Goal: Task Accomplishment & Management: Use online tool/utility

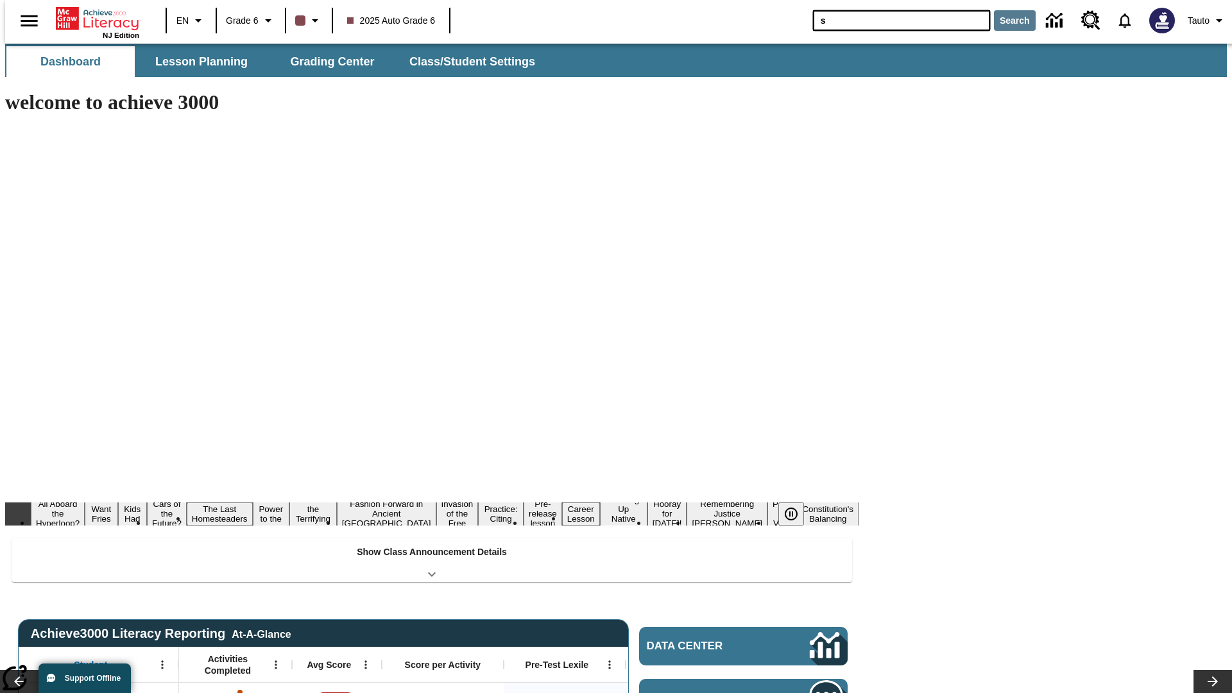
type input "s"
click at [1007, 21] on button "Search" at bounding box center [1015, 20] width 42 height 21
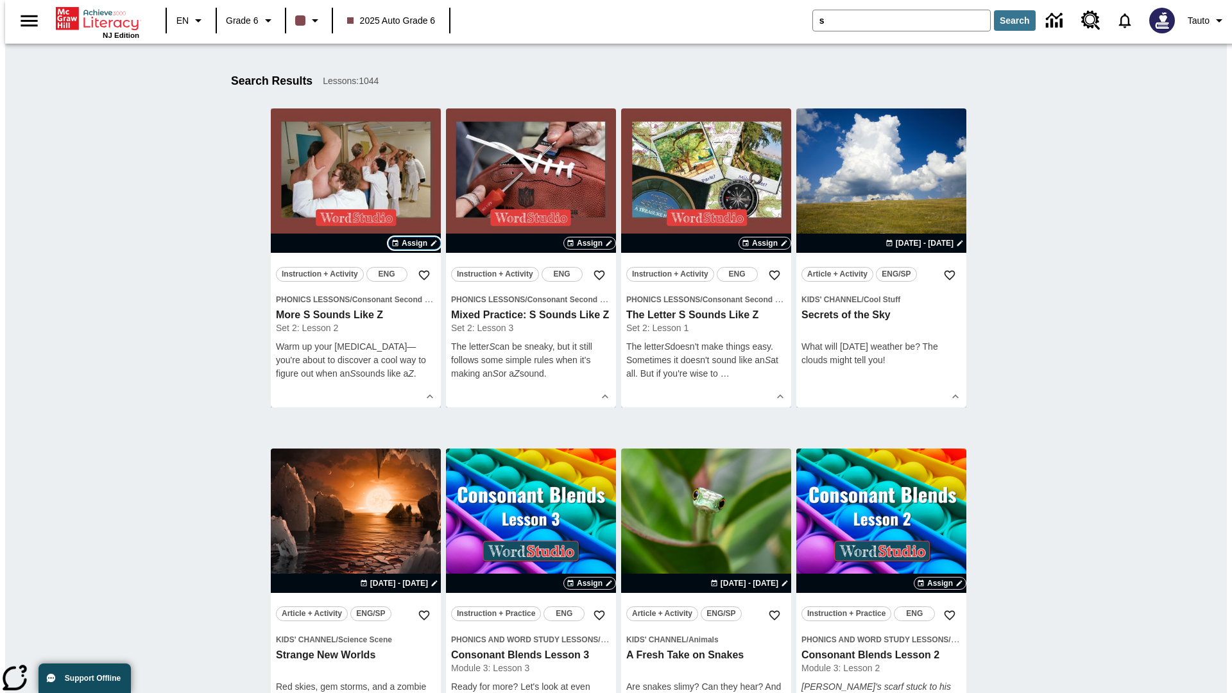
click at [415, 243] on span "Assign" at bounding box center [415, 243] width 26 height 12
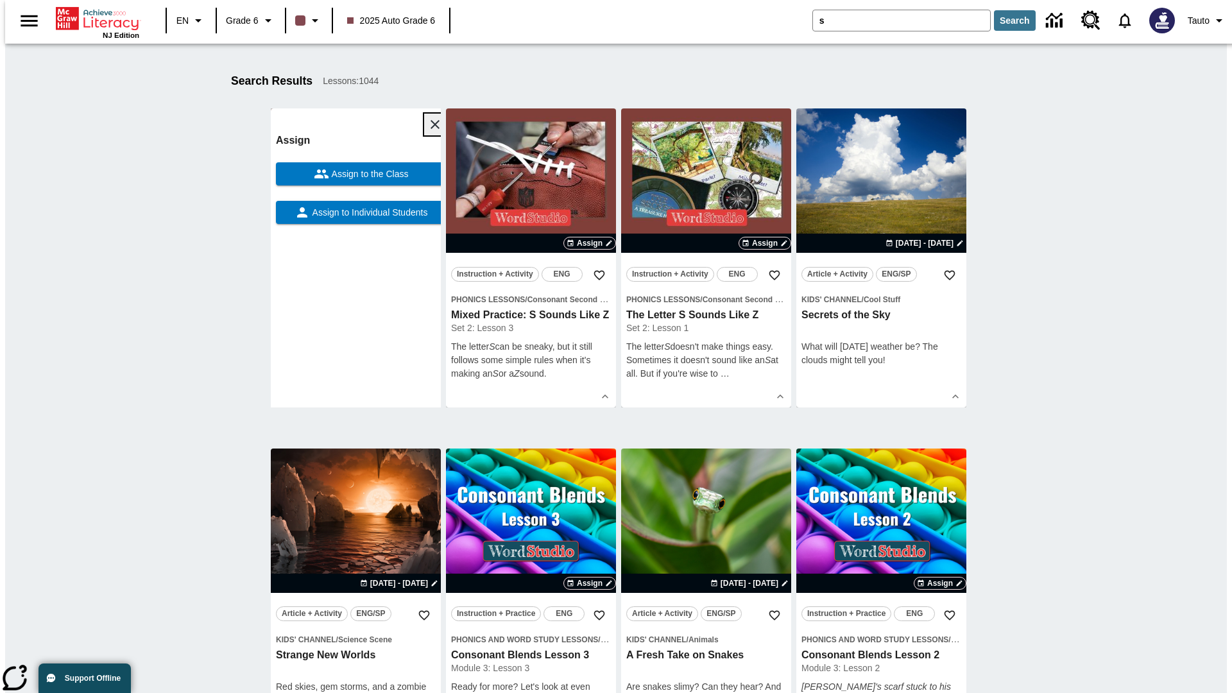
scroll to position [201, 0]
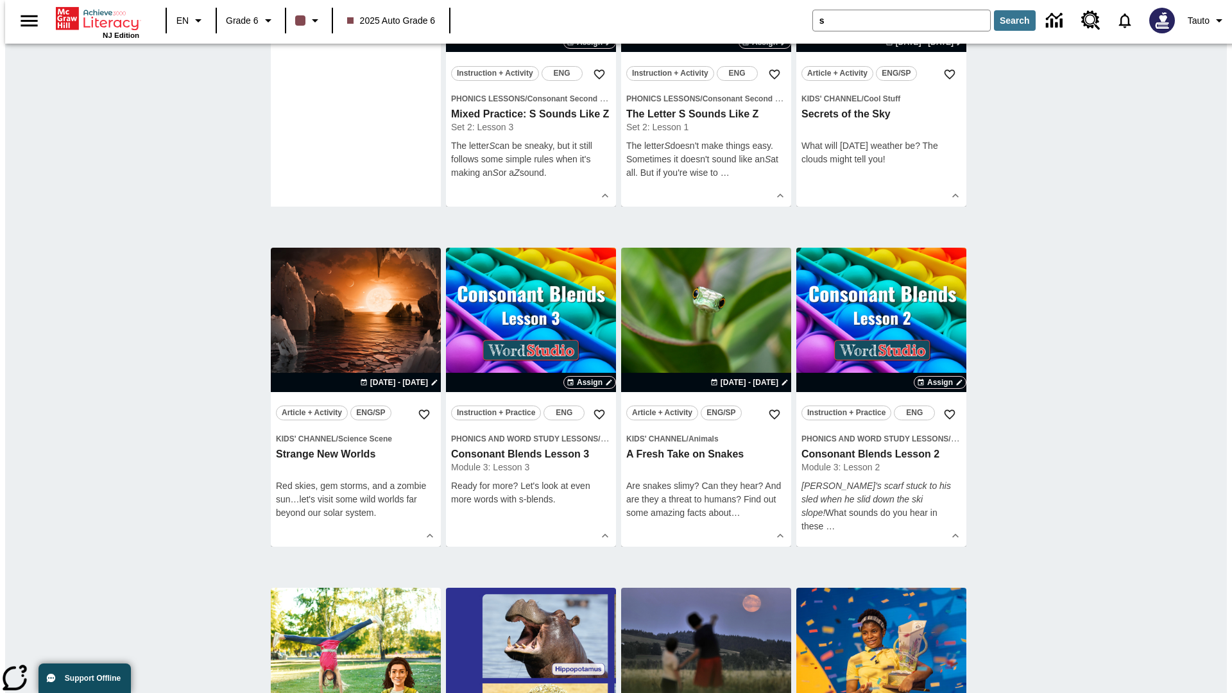
click at [356, 19] on span "Assign to Individual Students" at bounding box center [369, 11] width 118 height 13
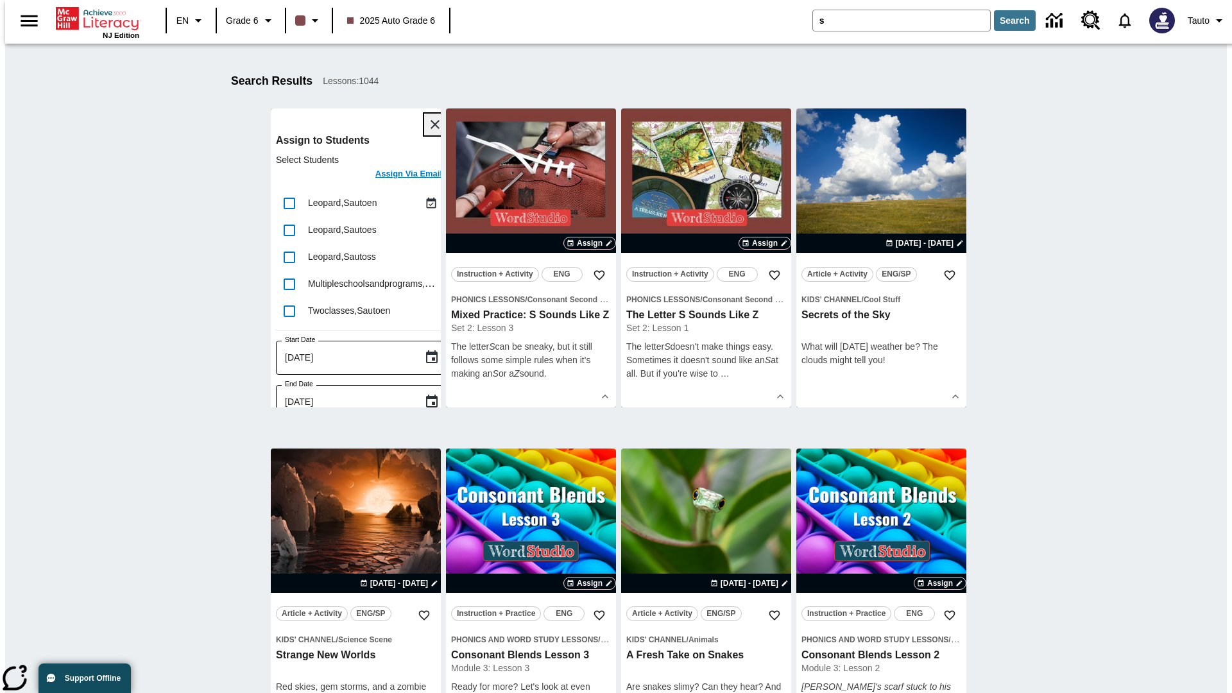
click at [431, 125] on icon "Close" at bounding box center [435, 124] width 9 height 9
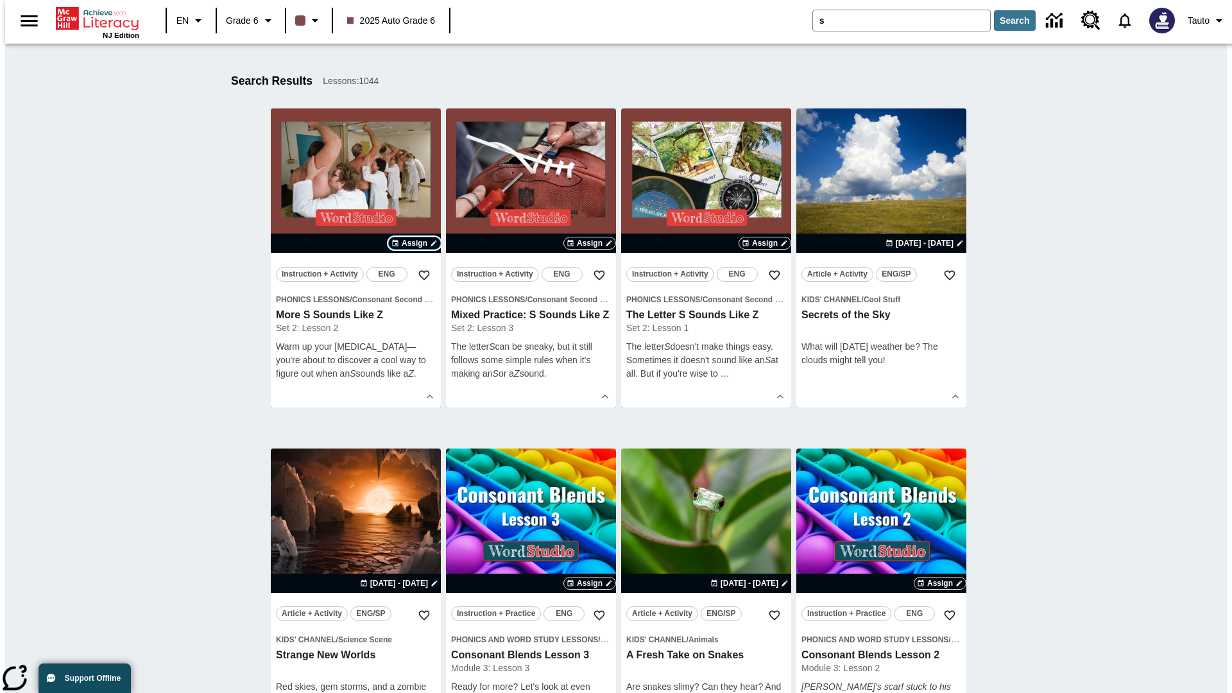
click at [415, 243] on span "Assign" at bounding box center [415, 243] width 26 height 12
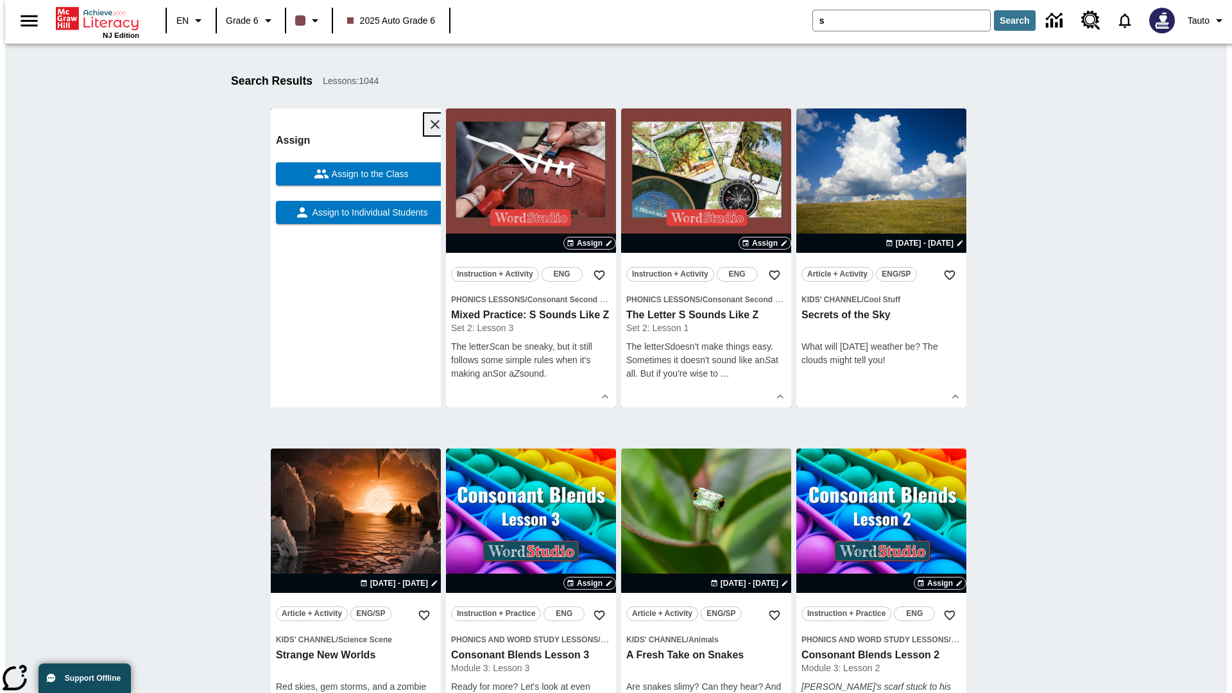
scroll to position [162, 0]
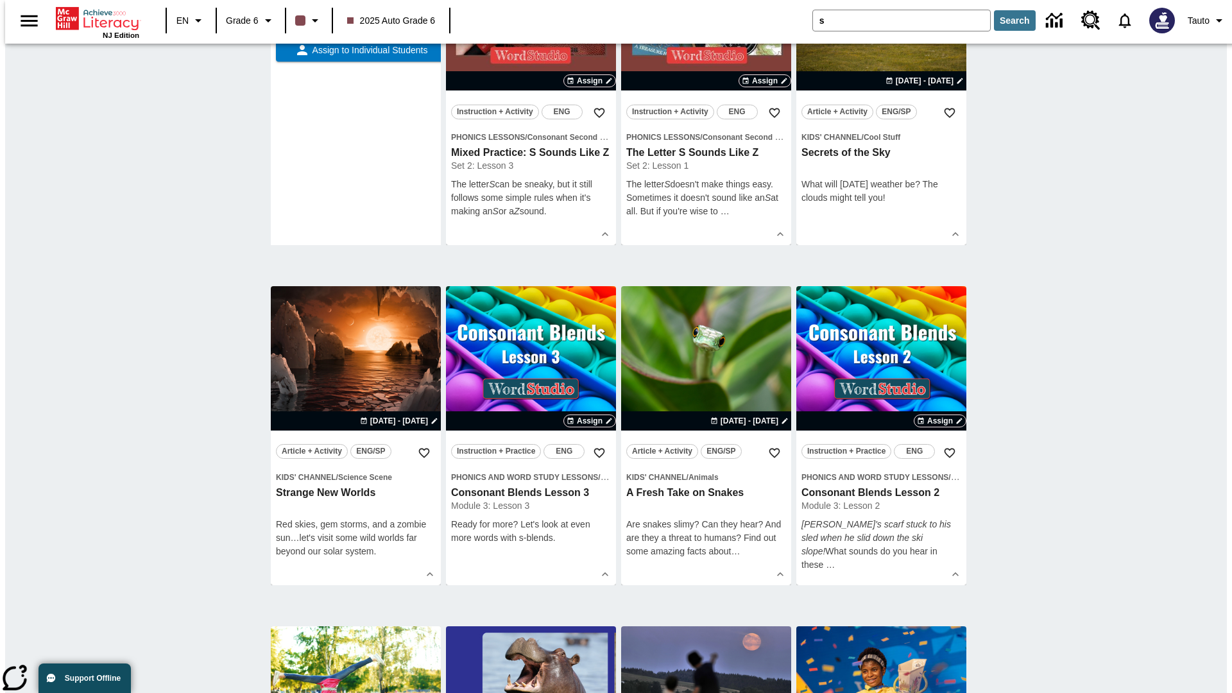
click at [356, 19] on span "Assign to the Class" at bounding box center [369, 11] width 80 height 13
